Goal: Task Accomplishment & Management: Manage account settings

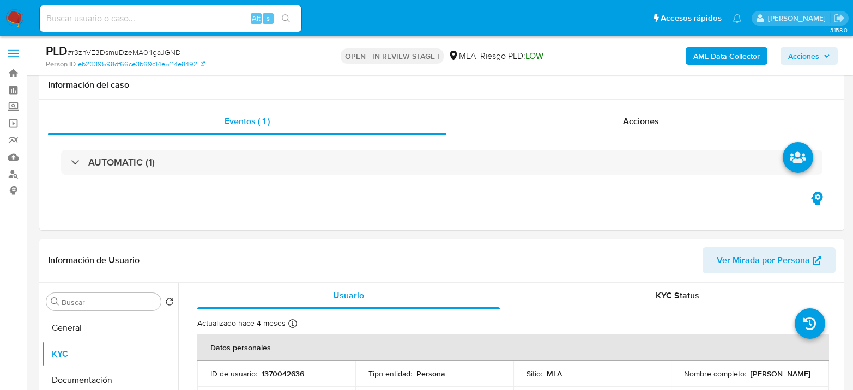
select select "10"
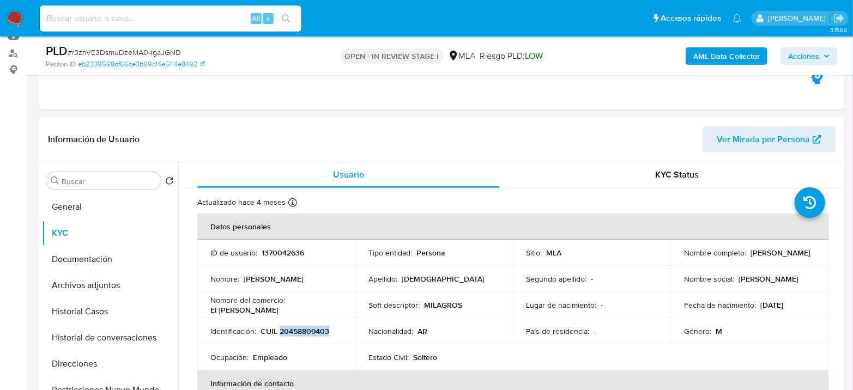
click at [94, 305] on button "Historial Casos" at bounding box center [110, 312] width 136 height 26
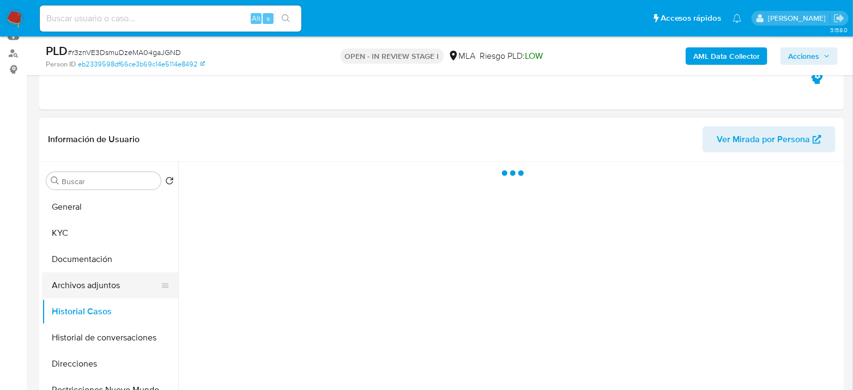
click at [99, 291] on button "Archivos adjuntos" at bounding box center [106, 286] width 128 height 26
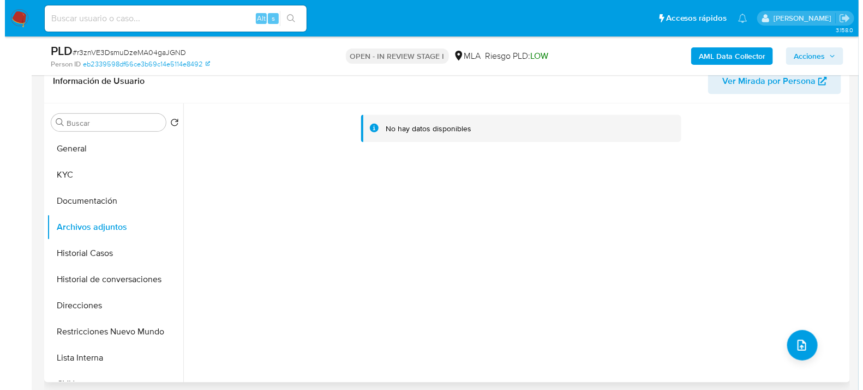
scroll to position [242, 0]
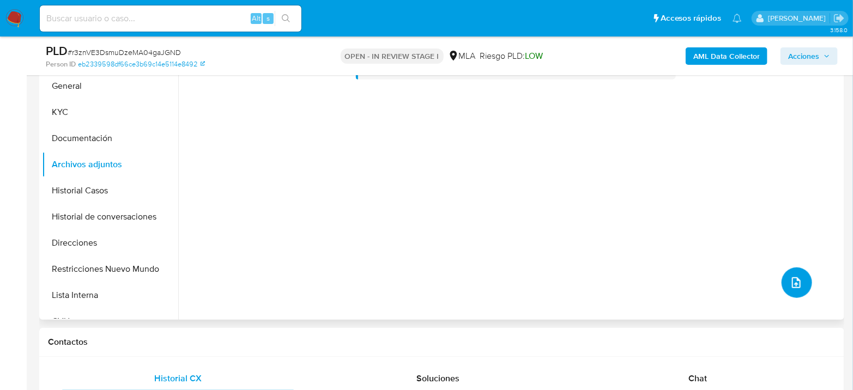
click at [787, 293] on button "upload-file" at bounding box center [797, 283] width 31 height 31
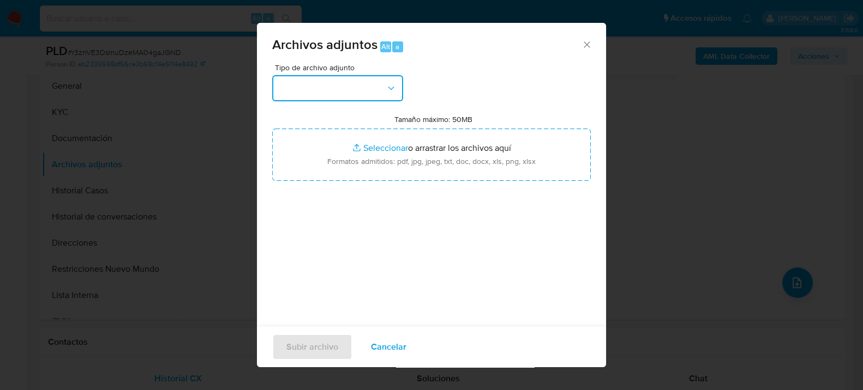
click at [380, 88] on button "button" at bounding box center [337, 88] width 131 height 26
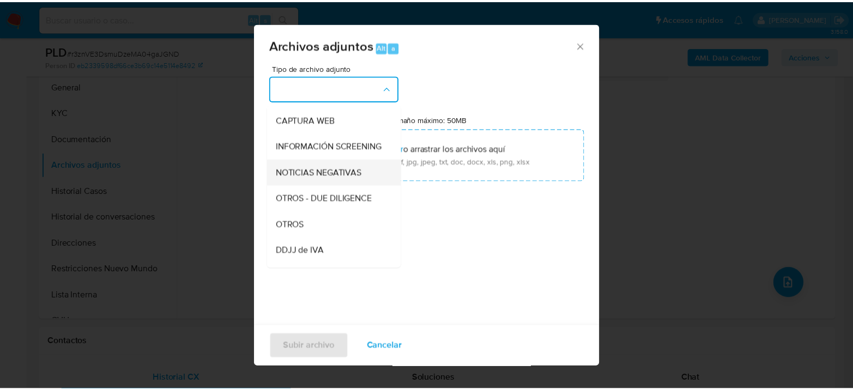
scroll to position [121, 0]
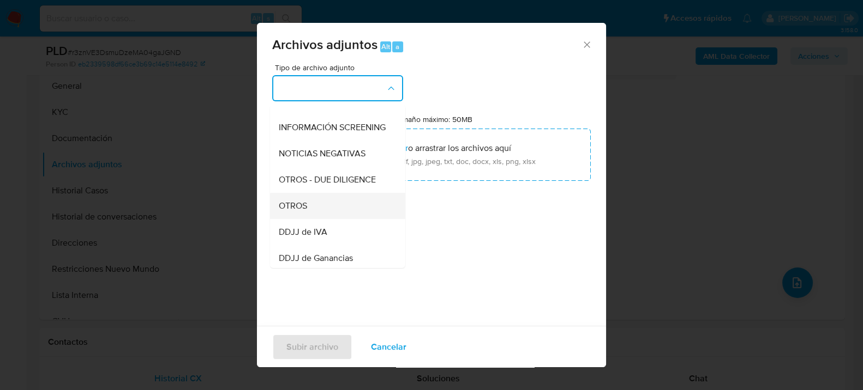
click at [307, 213] on div "OTROS" at bounding box center [334, 205] width 111 height 26
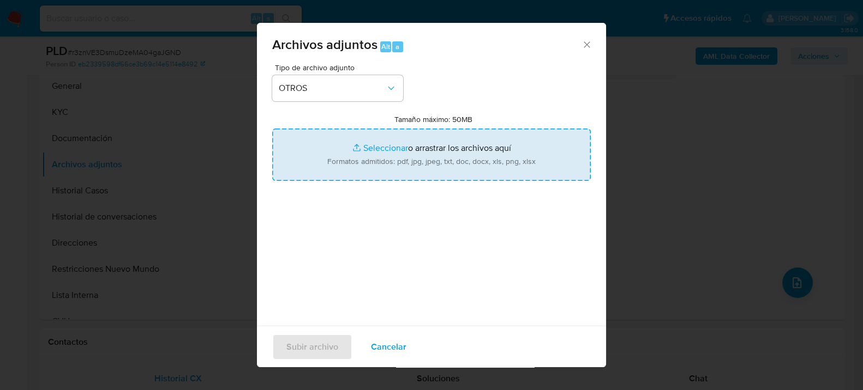
type input "C:\fakepath\Movimientos-1370042636.xlsx"
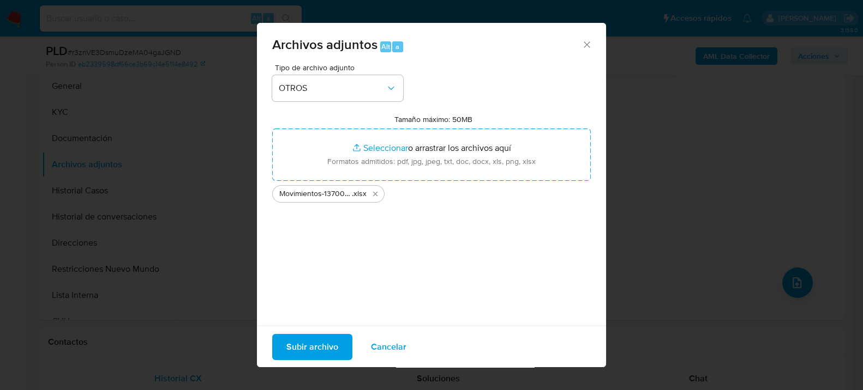
click at [300, 354] on span "Subir archivo" at bounding box center [312, 347] width 52 height 24
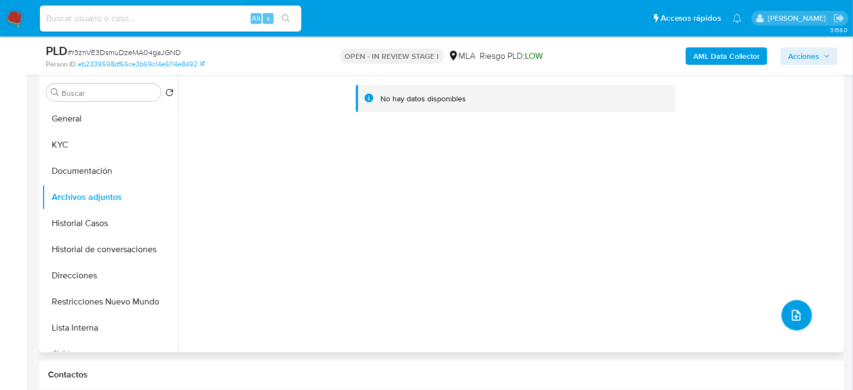
scroll to position [182, 0]
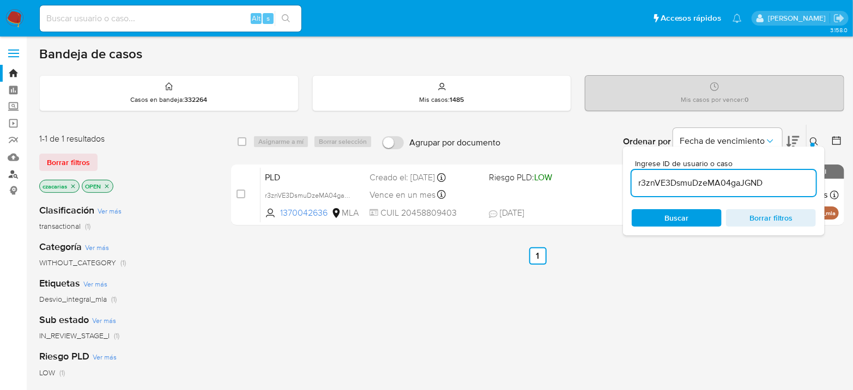
click at [14, 171] on link "Buscador de personas" at bounding box center [65, 174] width 130 height 17
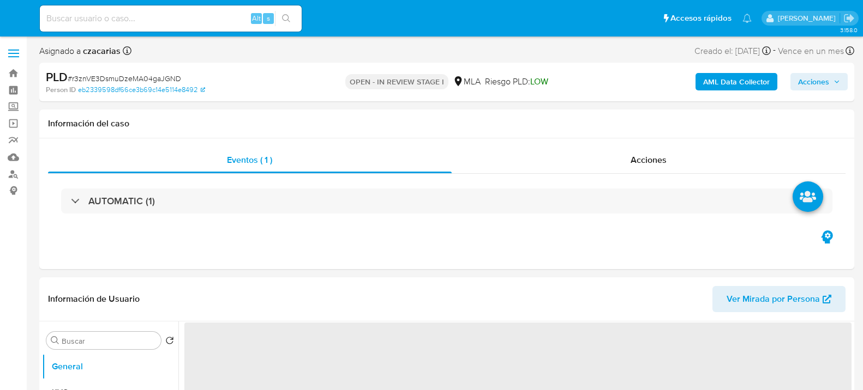
select select "10"
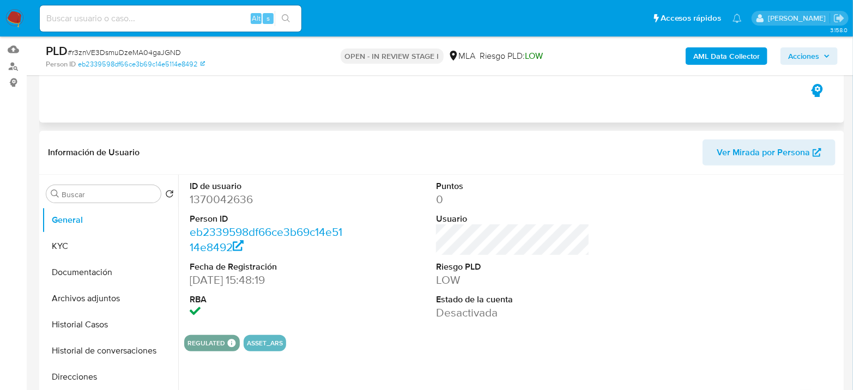
scroll to position [121, 0]
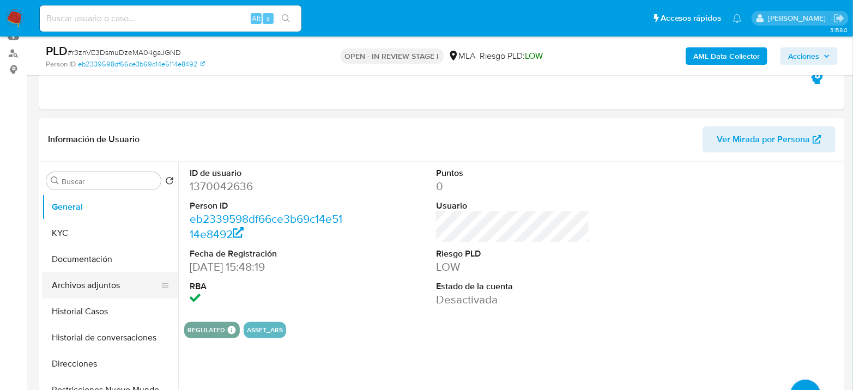
click at [93, 278] on button "Archivos adjuntos" at bounding box center [106, 286] width 128 height 26
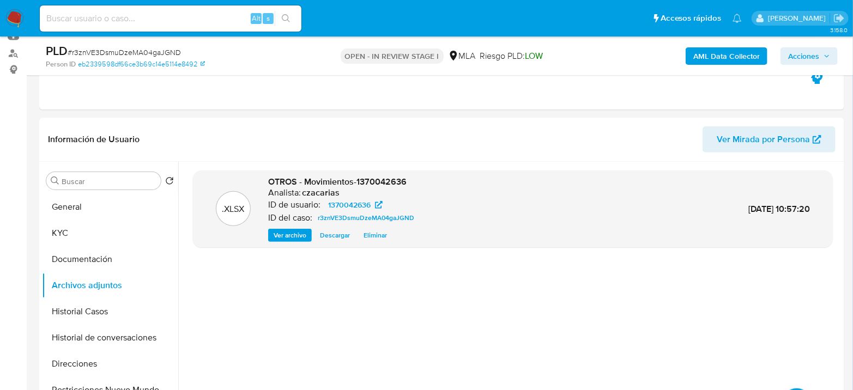
click at [704, 51] on b "AML Data Collector" at bounding box center [727, 55] width 67 height 17
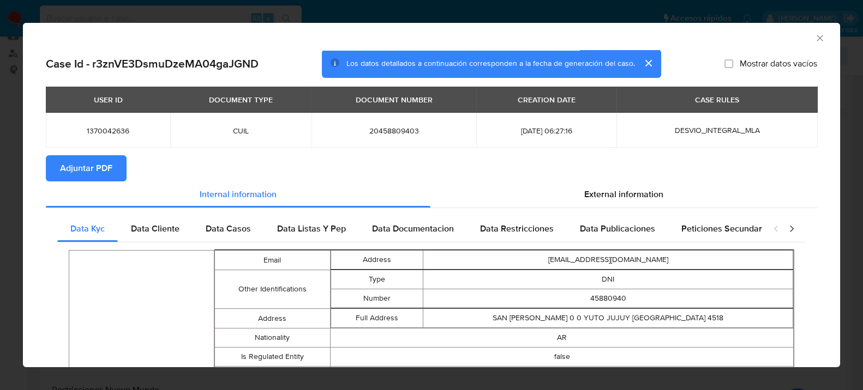
click at [101, 167] on span "Adjuntar PDF" at bounding box center [86, 168] width 52 height 24
click at [814, 38] on icon "Cerrar ventana" at bounding box center [819, 38] width 11 height 11
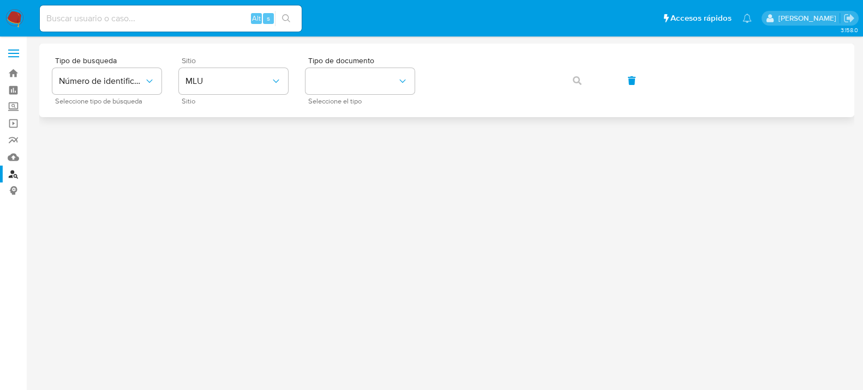
click at [254, 99] on span "Sitio" at bounding box center [236, 101] width 109 height 5
click at [266, 80] on span "MLU" at bounding box center [227, 81] width 85 height 11
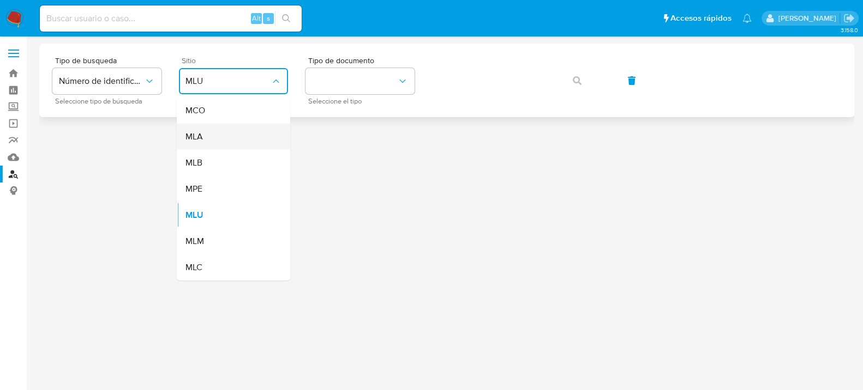
click at [246, 138] on div "MLA" at bounding box center [229, 137] width 89 height 26
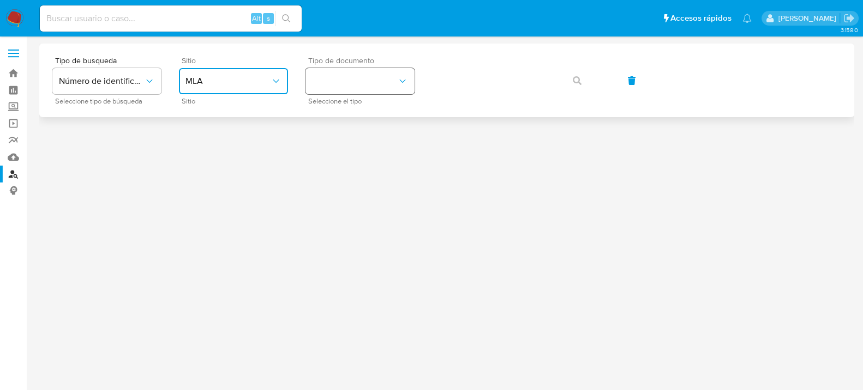
drag, startPoint x: 371, startPoint y: 79, endPoint x: 368, endPoint y: 91, distance: 12.4
click at [371, 78] on button "identificationType" at bounding box center [359, 81] width 109 height 26
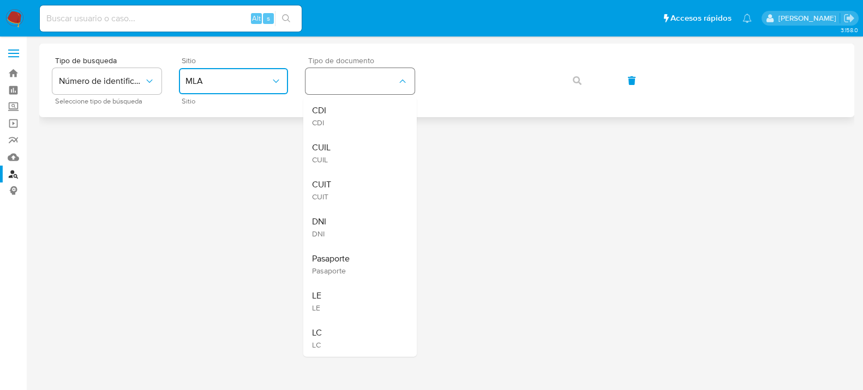
click at [352, 146] on div "CUIL CUIL" at bounding box center [356, 153] width 89 height 37
click at [352, 146] on div at bounding box center [446, 194] width 815 height 300
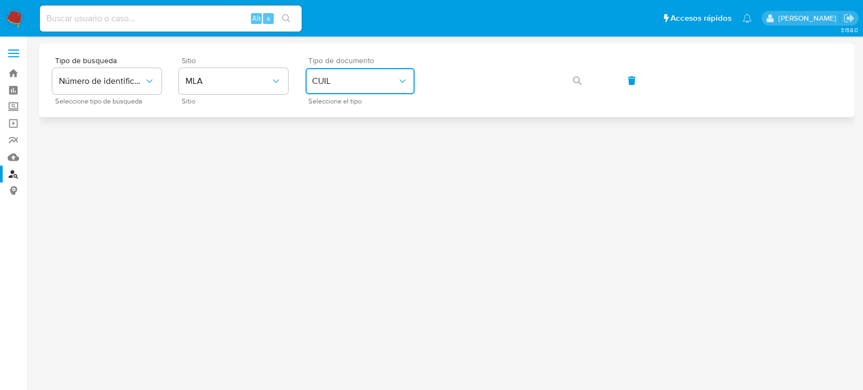
click at [365, 93] on button "CUIL" at bounding box center [359, 81] width 109 height 26
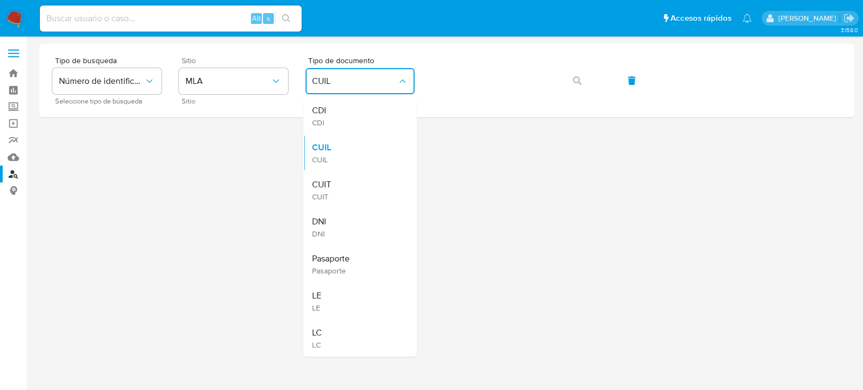
drag, startPoint x: 340, startPoint y: 179, endPoint x: 395, endPoint y: 129, distance: 74.1
click at [342, 179] on div "CUIT CUIT" at bounding box center [356, 190] width 89 height 37
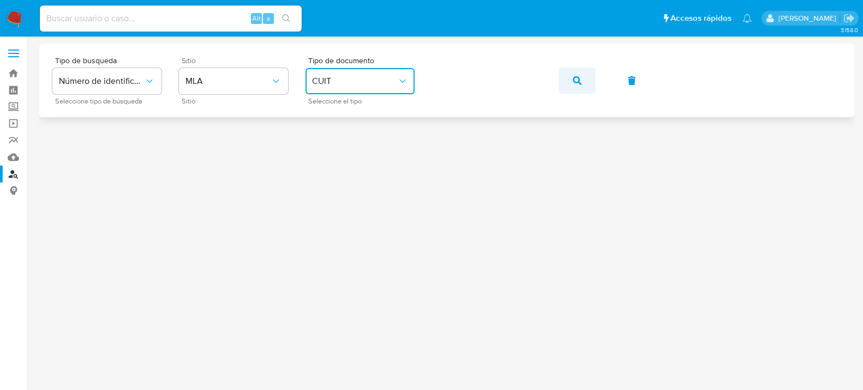
click at [575, 76] on icon "button" at bounding box center [576, 80] width 9 height 9
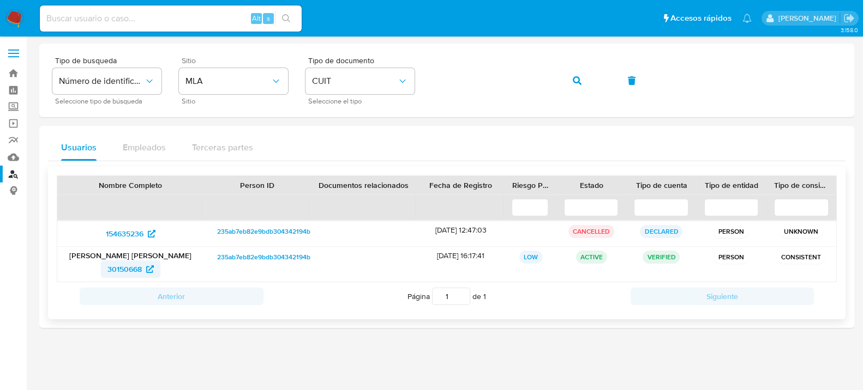
click at [130, 264] on span "30150668" at bounding box center [124, 269] width 34 height 17
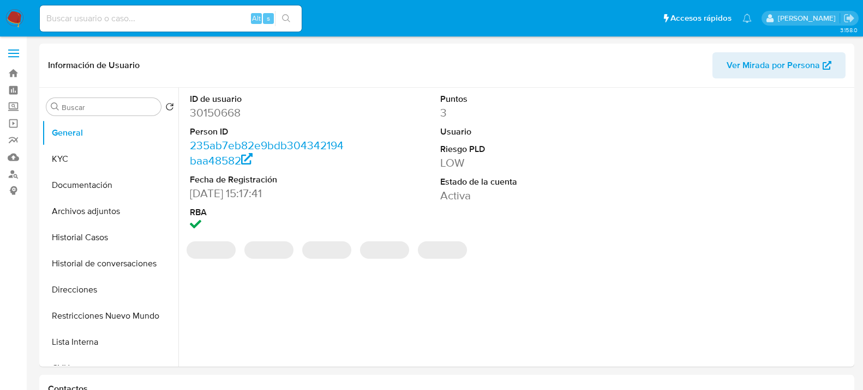
select select "10"
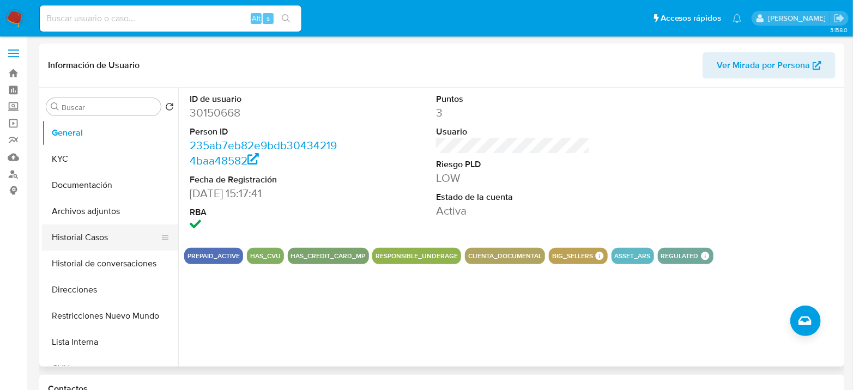
click at [73, 240] on button "Historial Casos" at bounding box center [106, 238] width 128 height 26
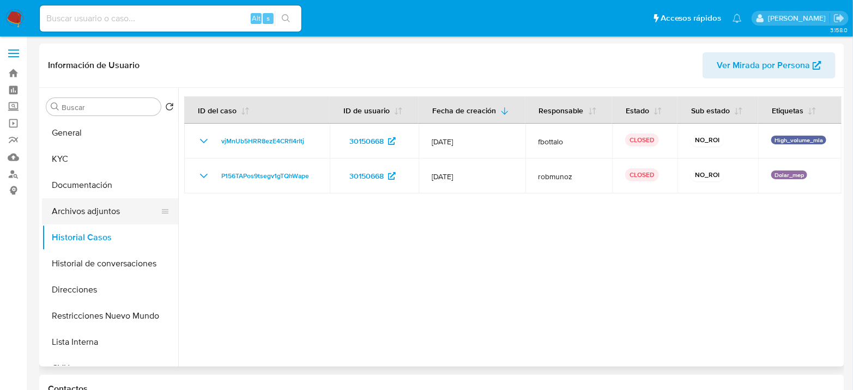
click at [88, 217] on button "Archivos adjuntos" at bounding box center [106, 211] width 128 height 26
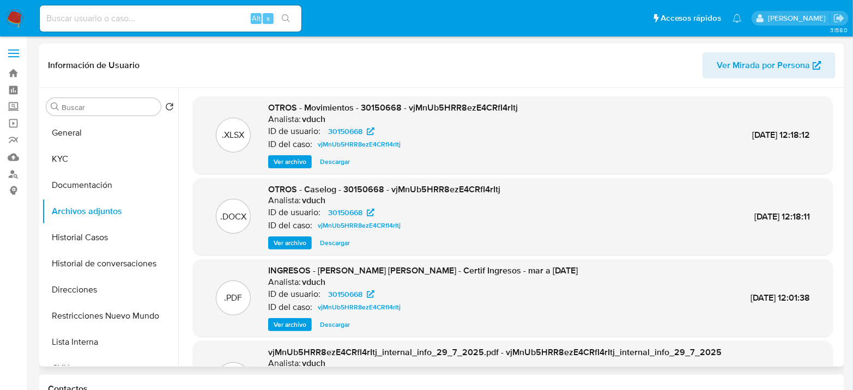
click at [293, 248] on span "Ver archivo" at bounding box center [290, 243] width 33 height 11
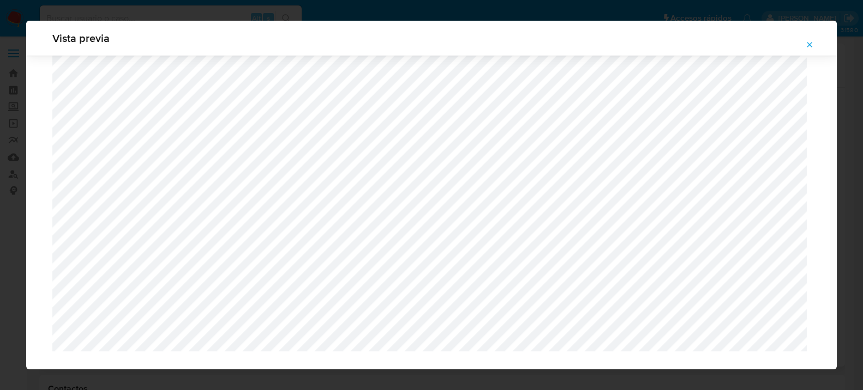
scroll to position [1087, 0]
click at [811, 44] on icon "Attachment preview" at bounding box center [809, 44] width 9 height 9
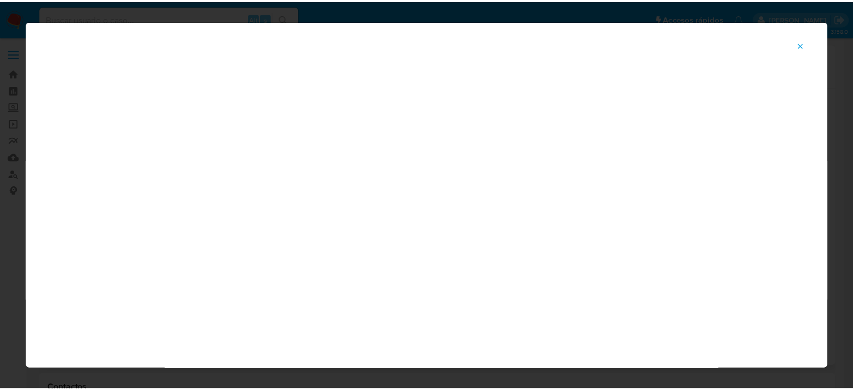
scroll to position [56, 0]
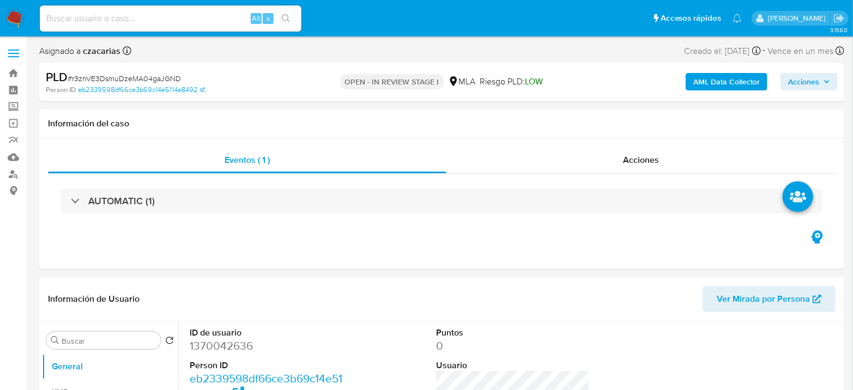
select select "10"
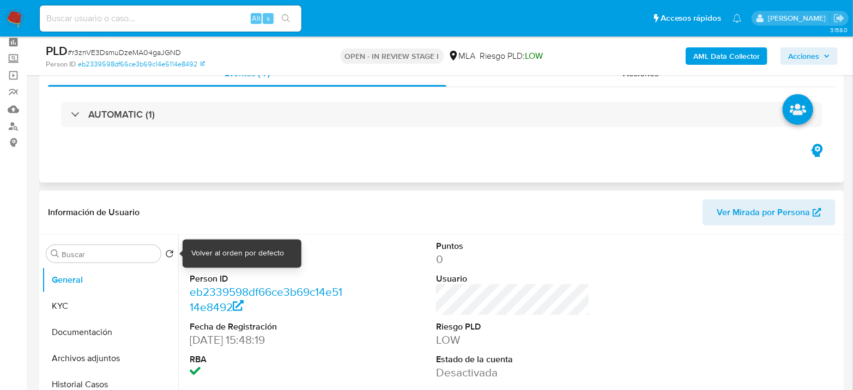
scroll to position [121, 0]
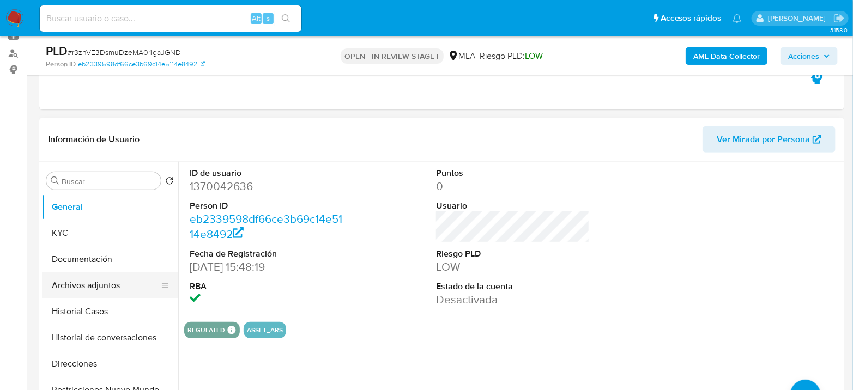
click at [130, 284] on button "Archivos adjuntos" at bounding box center [106, 286] width 128 height 26
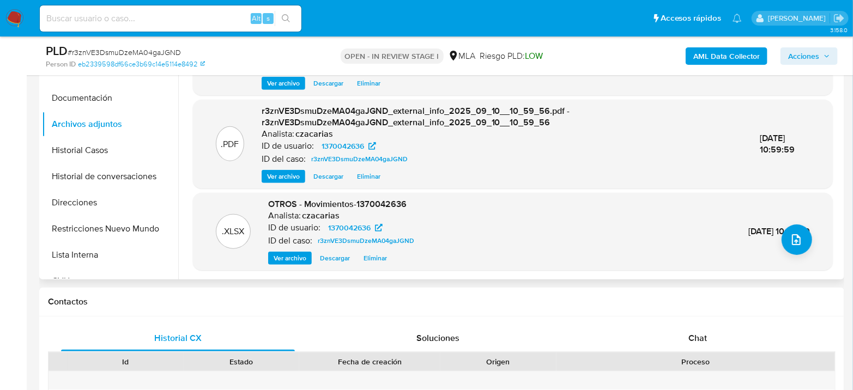
scroll to position [303, 0]
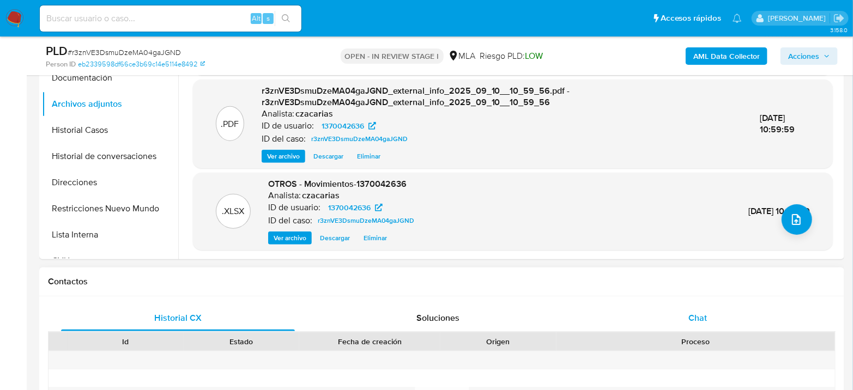
click at [696, 321] on span "Chat" at bounding box center [698, 318] width 19 height 13
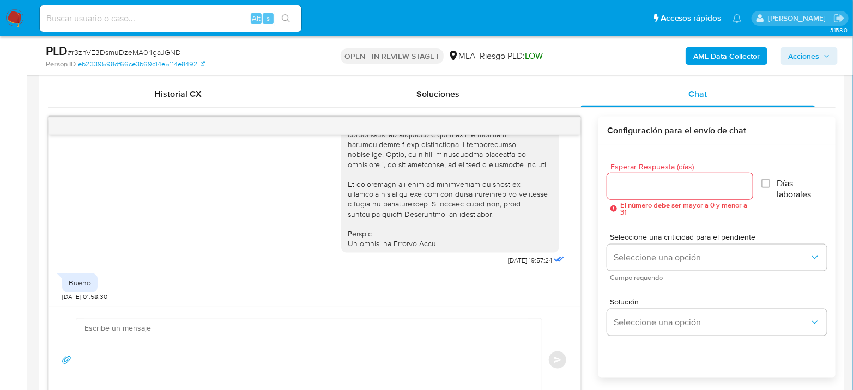
scroll to position [545, 0]
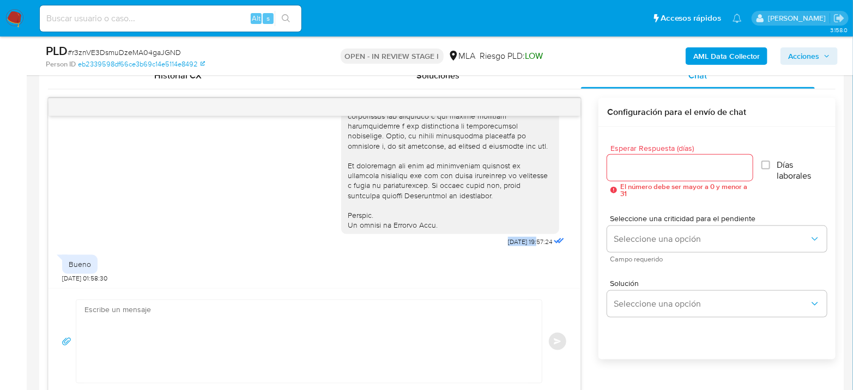
drag, startPoint x: 484, startPoint y: 239, endPoint x: 519, endPoint y: 241, distance: 34.9
copy span "17/07/2025"
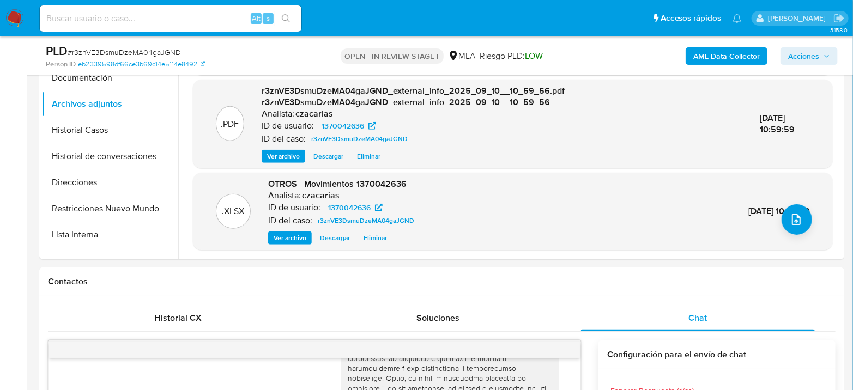
scroll to position [242, 0]
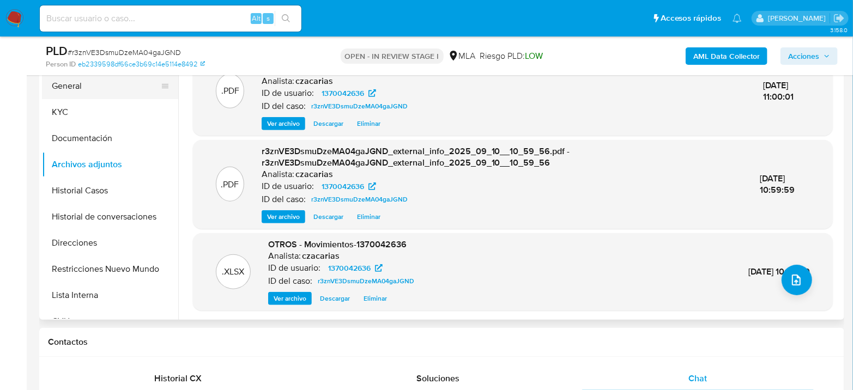
click at [99, 87] on button "General" at bounding box center [106, 86] width 128 height 26
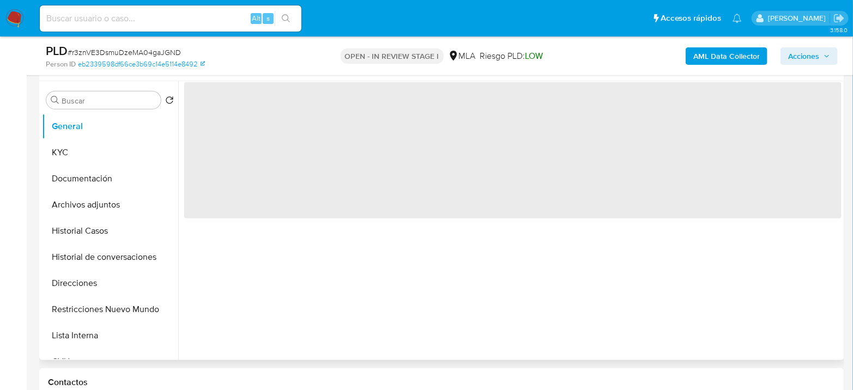
scroll to position [182, 0]
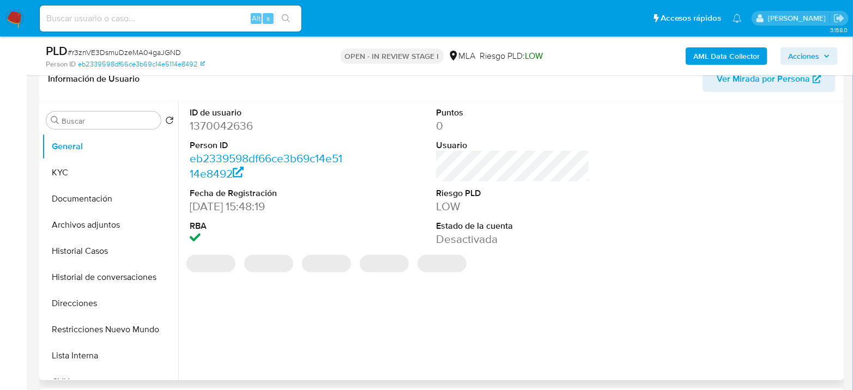
click at [203, 120] on dd "1370042636" at bounding box center [267, 125] width 154 height 15
click at [203, 119] on dd "1370042636" at bounding box center [267, 125] width 154 height 15
copy dd "1370042636"
